Goal: Information Seeking & Learning: Learn about a topic

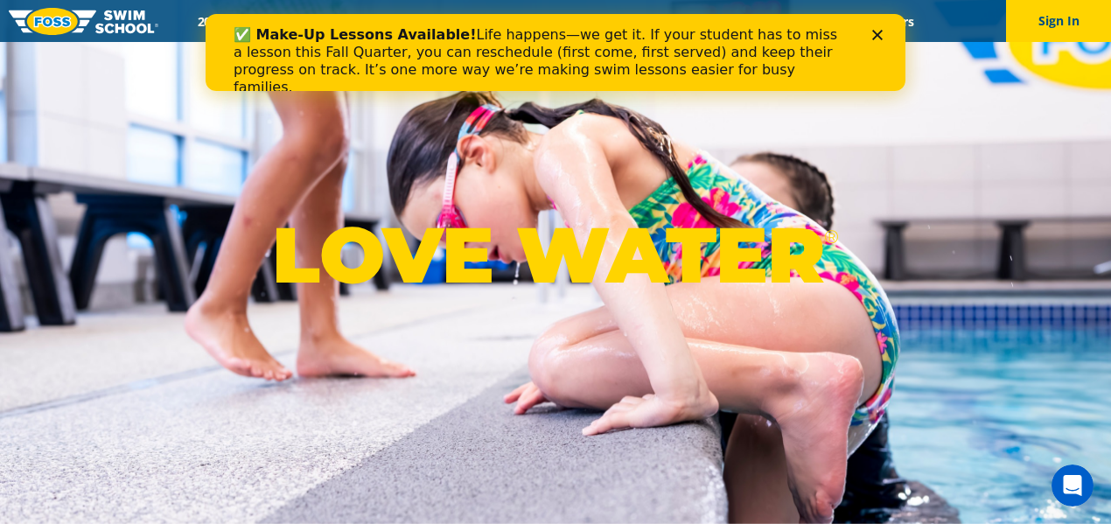
click at [874, 31] on polygon "Close" at bounding box center [877, 35] width 10 height 10
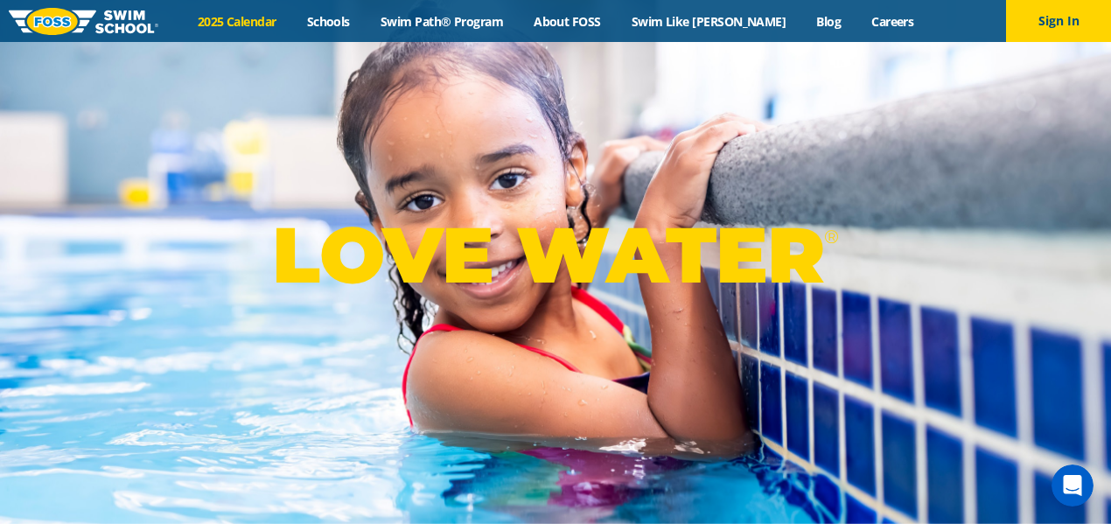
click at [262, 14] on link "2025 Calendar" at bounding box center [236, 21] width 109 height 17
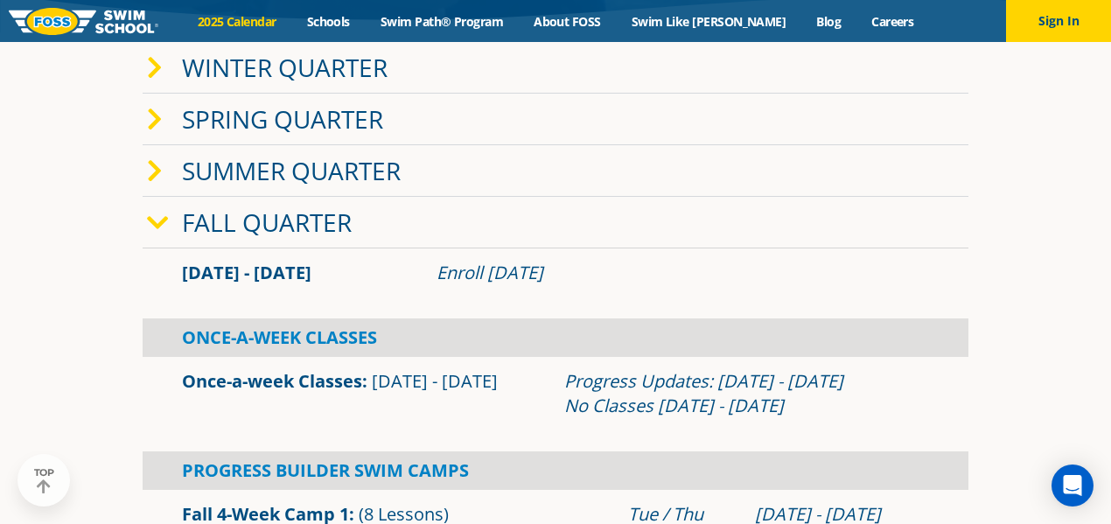
scroll to position [350, 0]
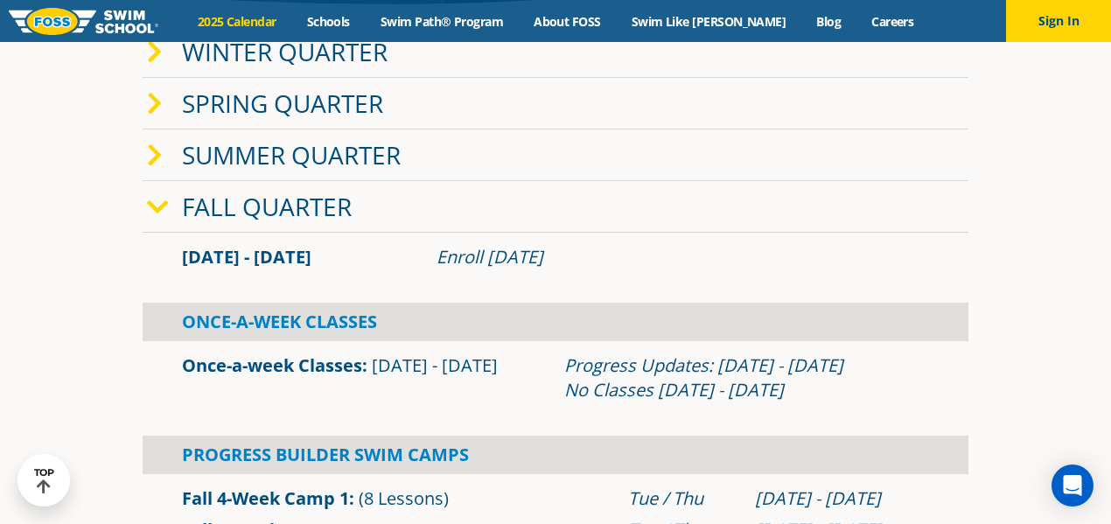
click at [281, 331] on div "Once-A-Week Classes" at bounding box center [556, 322] width 826 height 38
click at [280, 324] on div "Once-A-Week Classes" at bounding box center [556, 322] width 826 height 38
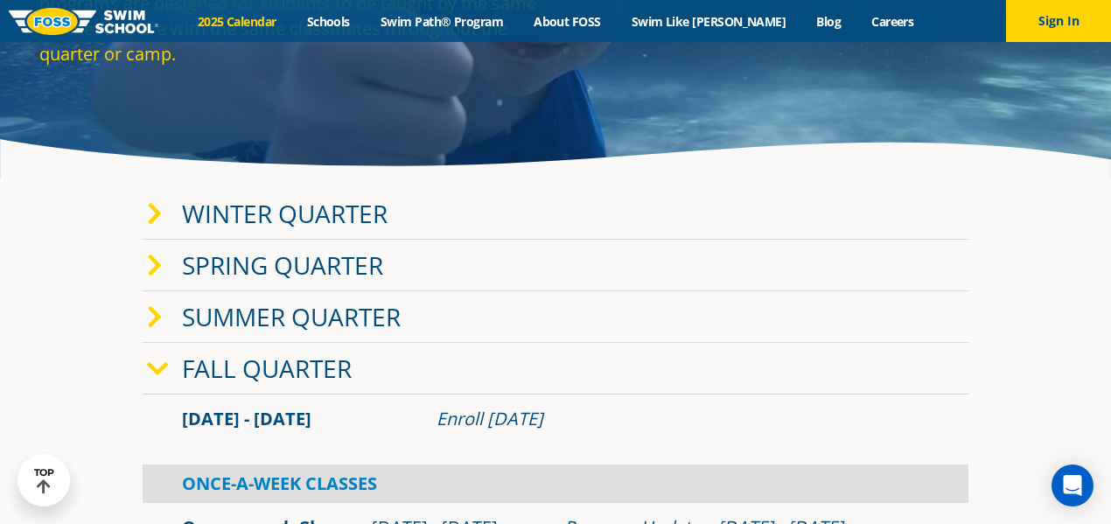
scroll to position [175, 0]
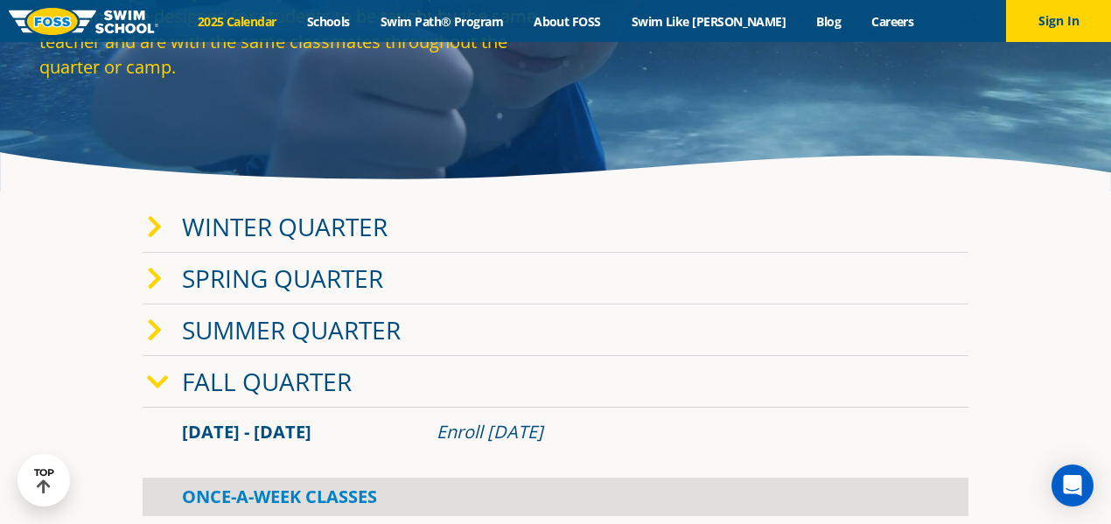
click at [280, 216] on link "Winter Quarter" at bounding box center [285, 226] width 206 height 33
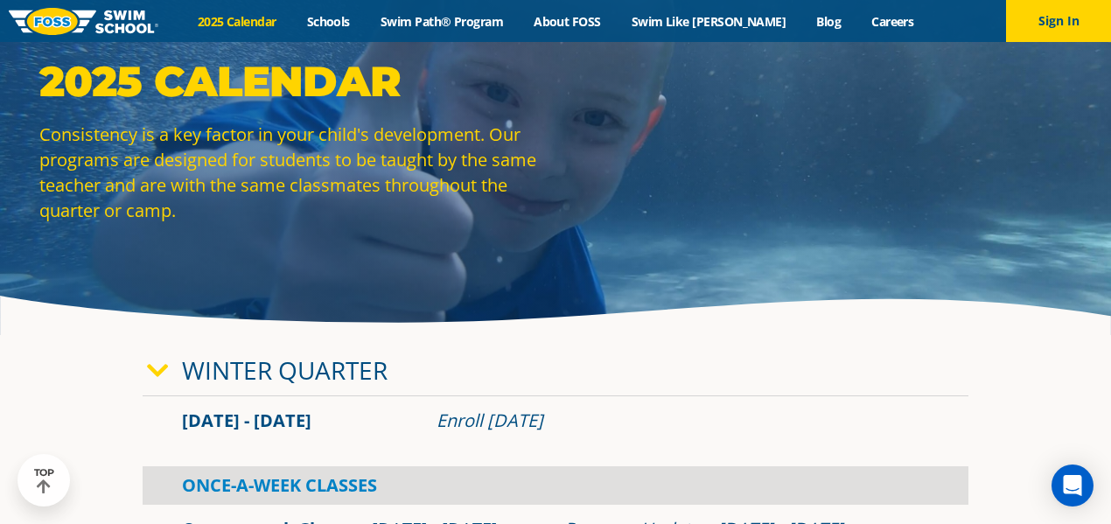
scroll to position [0, 0]
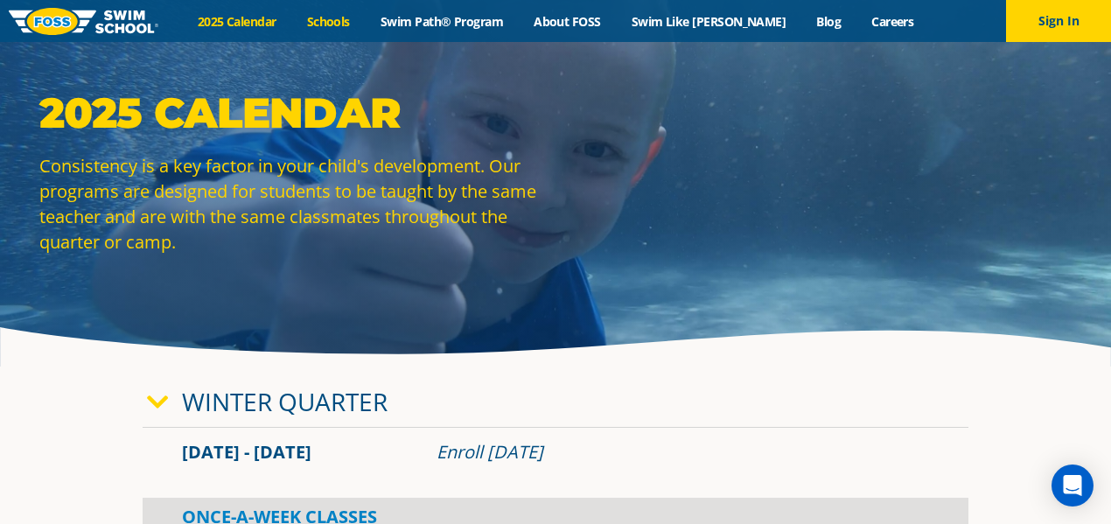
click at [360, 24] on link "Schools" at bounding box center [327, 21] width 73 height 17
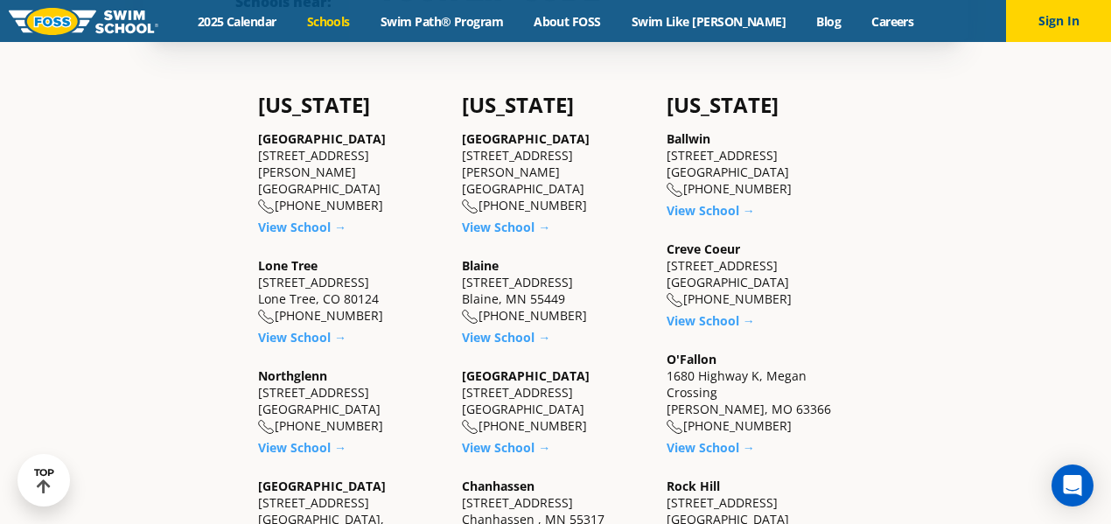
scroll to position [350, 0]
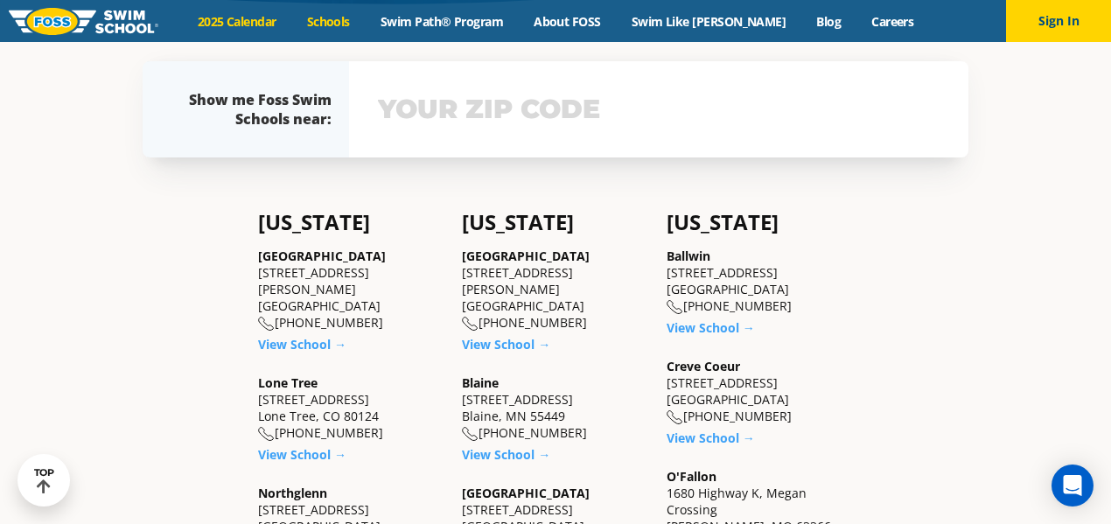
click at [262, 24] on link "2025 Calendar" at bounding box center [236, 21] width 109 height 17
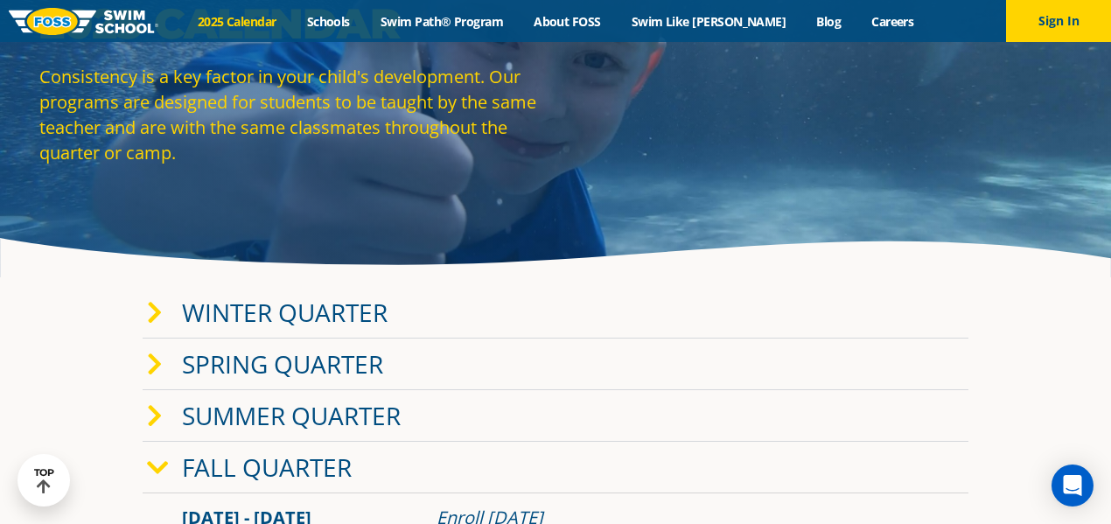
scroll to position [87, 0]
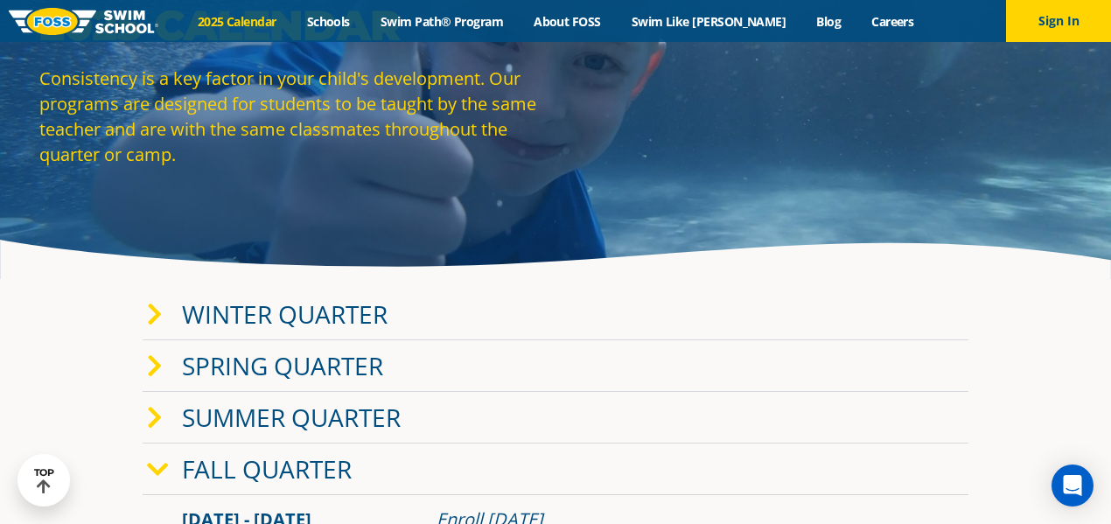
click at [307, 314] on link "Winter Quarter" at bounding box center [285, 313] width 206 height 33
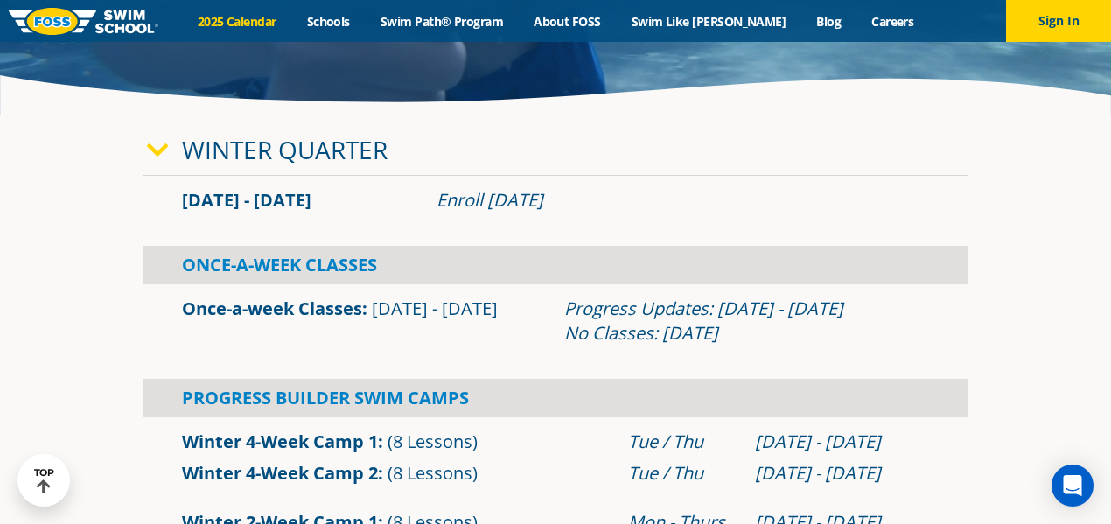
scroll to position [262, 0]
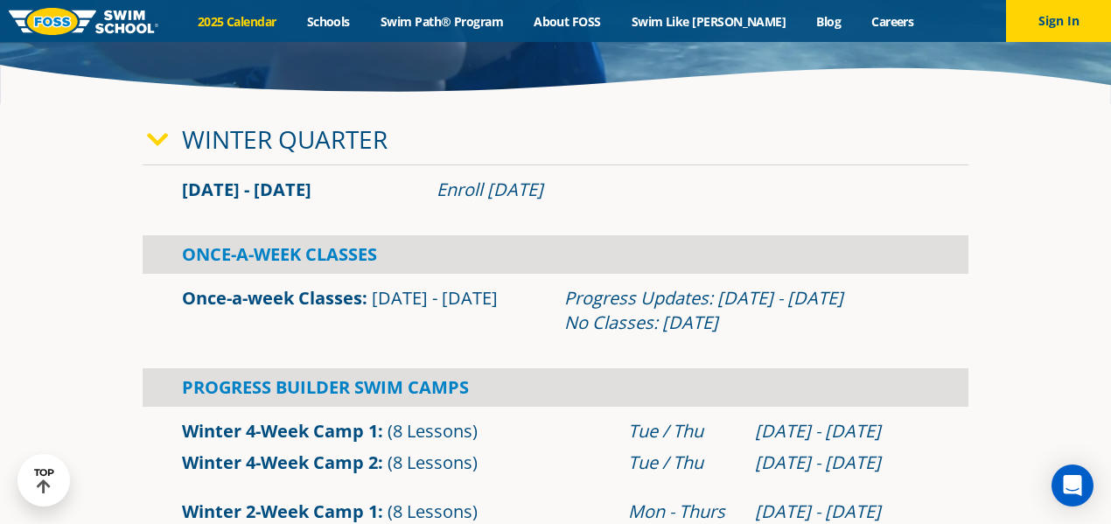
click at [348, 297] on link "Once-a-week Classes" at bounding box center [272, 298] width 180 height 24
